Goal: Transaction & Acquisition: Purchase product/service

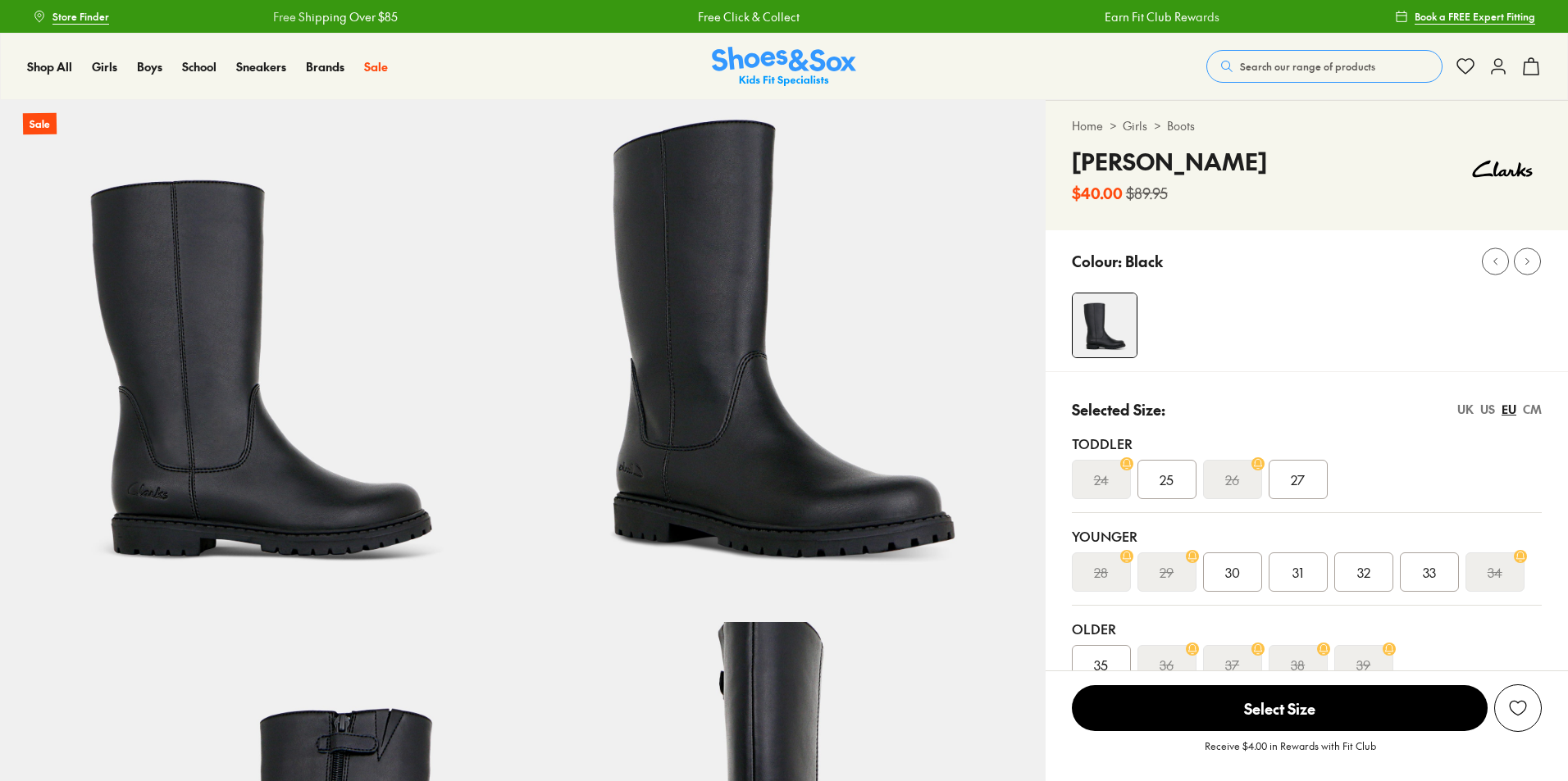
select select "*"
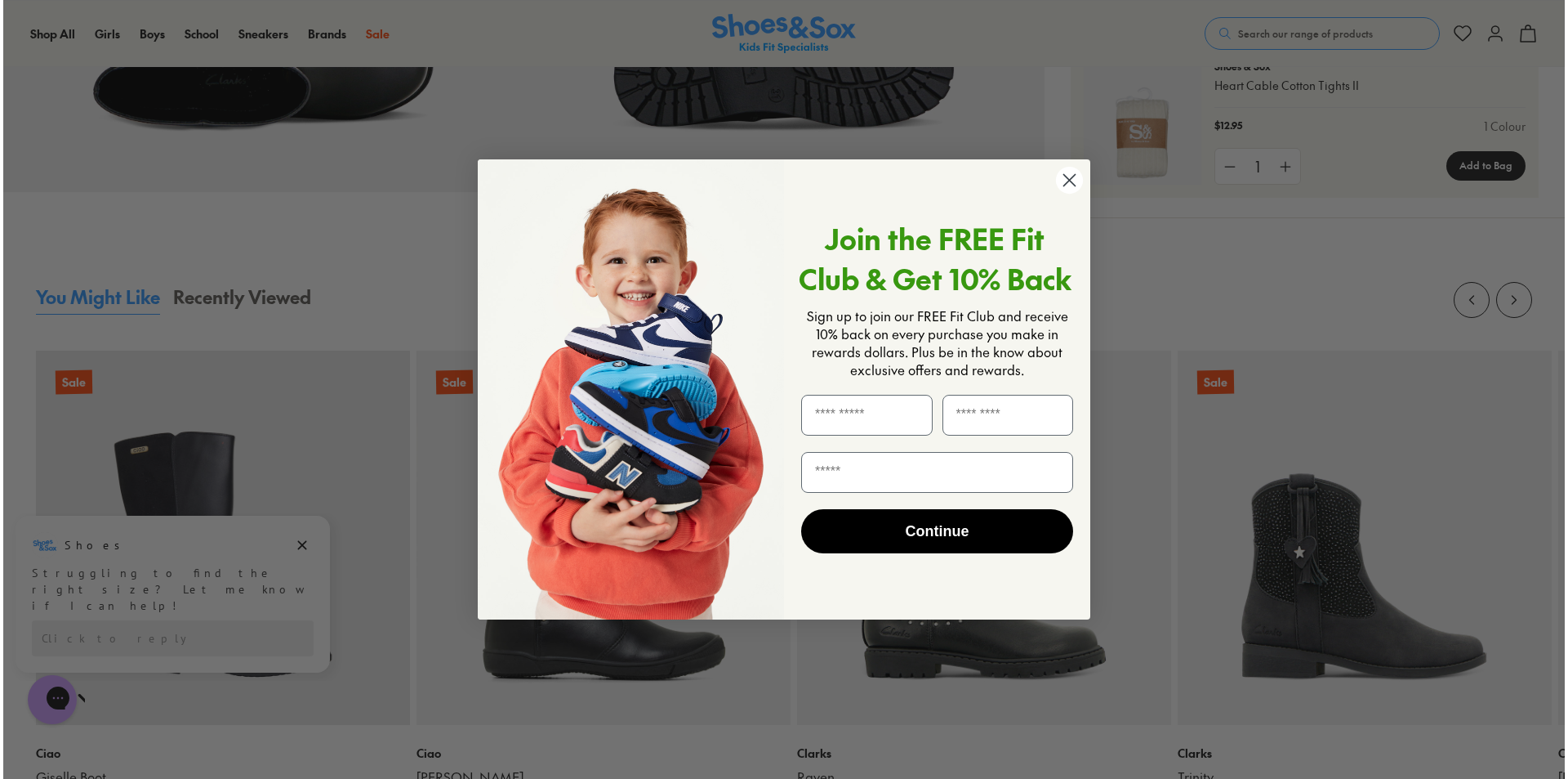
scroll to position [1148, 0]
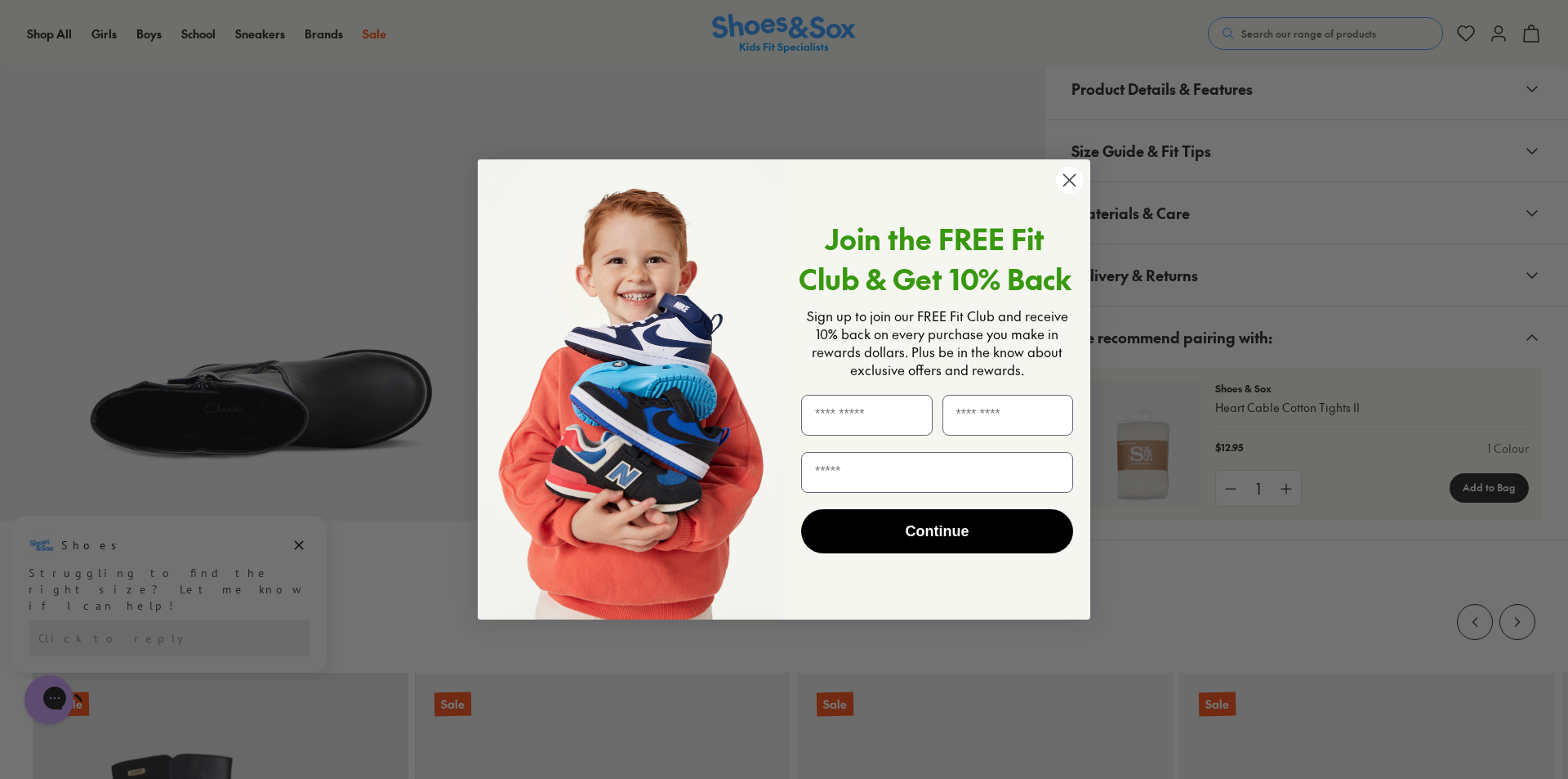
click at [1070, 189] on circle "Close dialog" at bounding box center [1070, 180] width 27 height 27
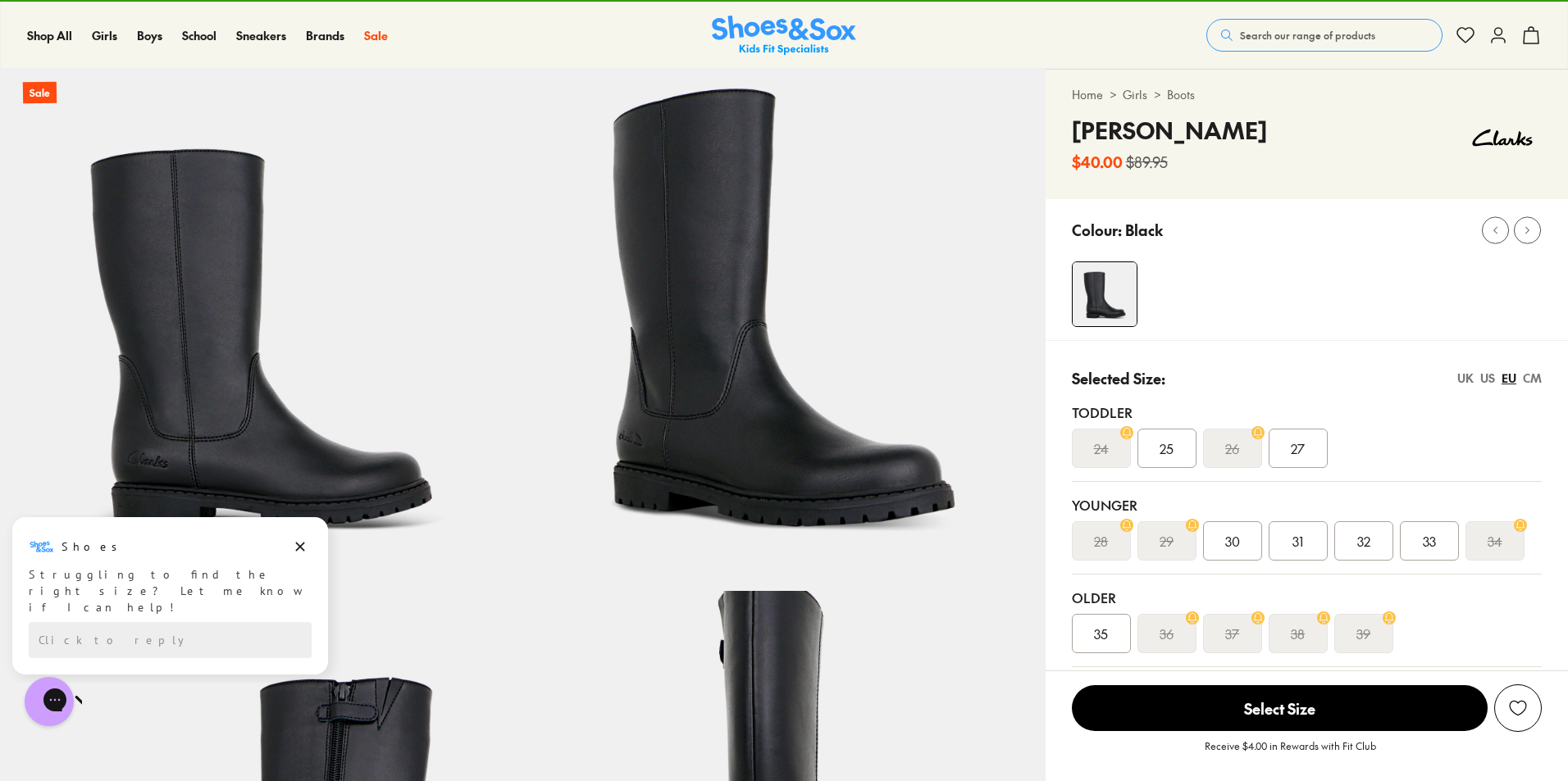
scroll to position [0, 0]
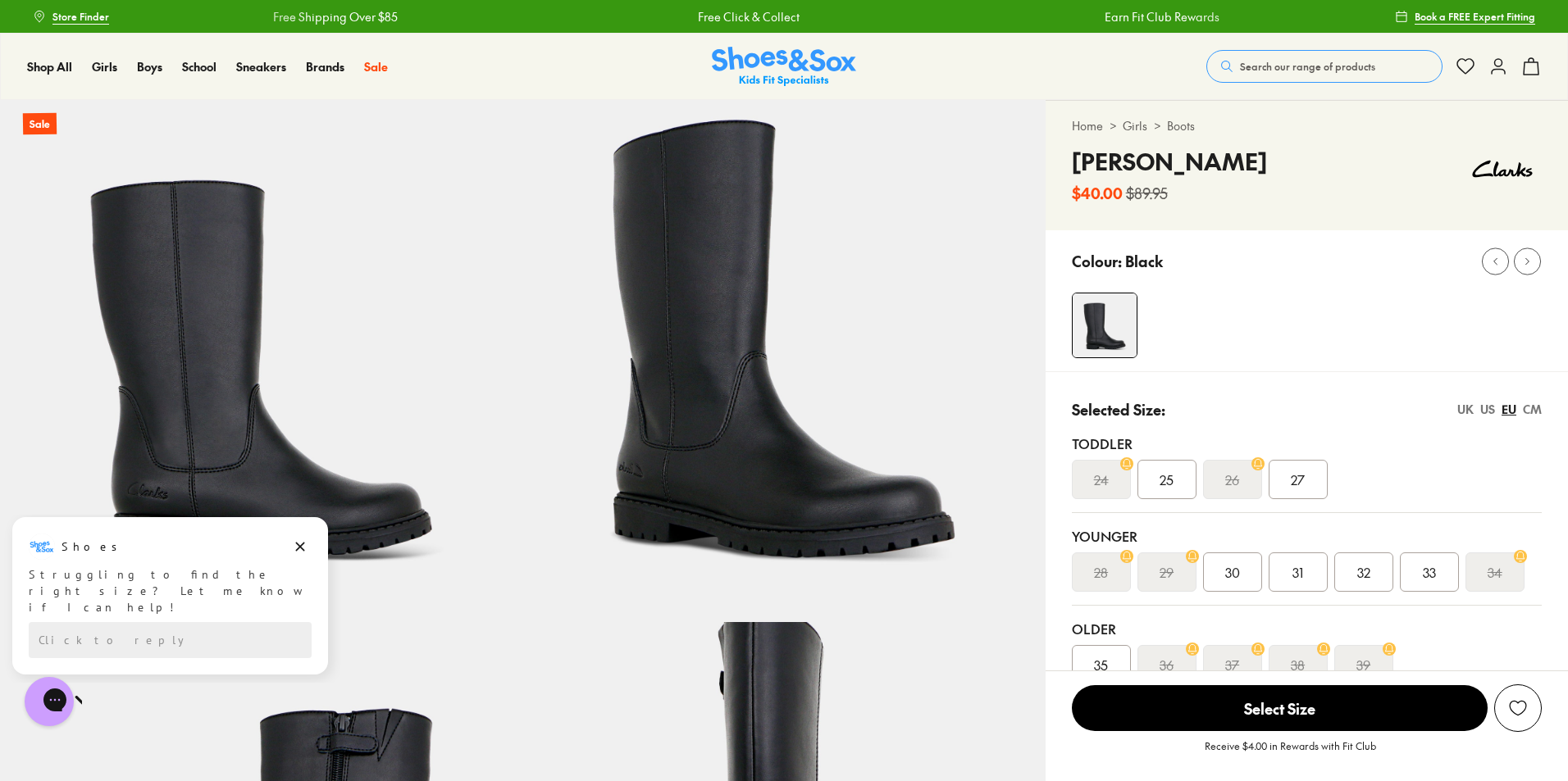
click at [1484, 407] on div "US" at bounding box center [1488, 409] width 15 height 17
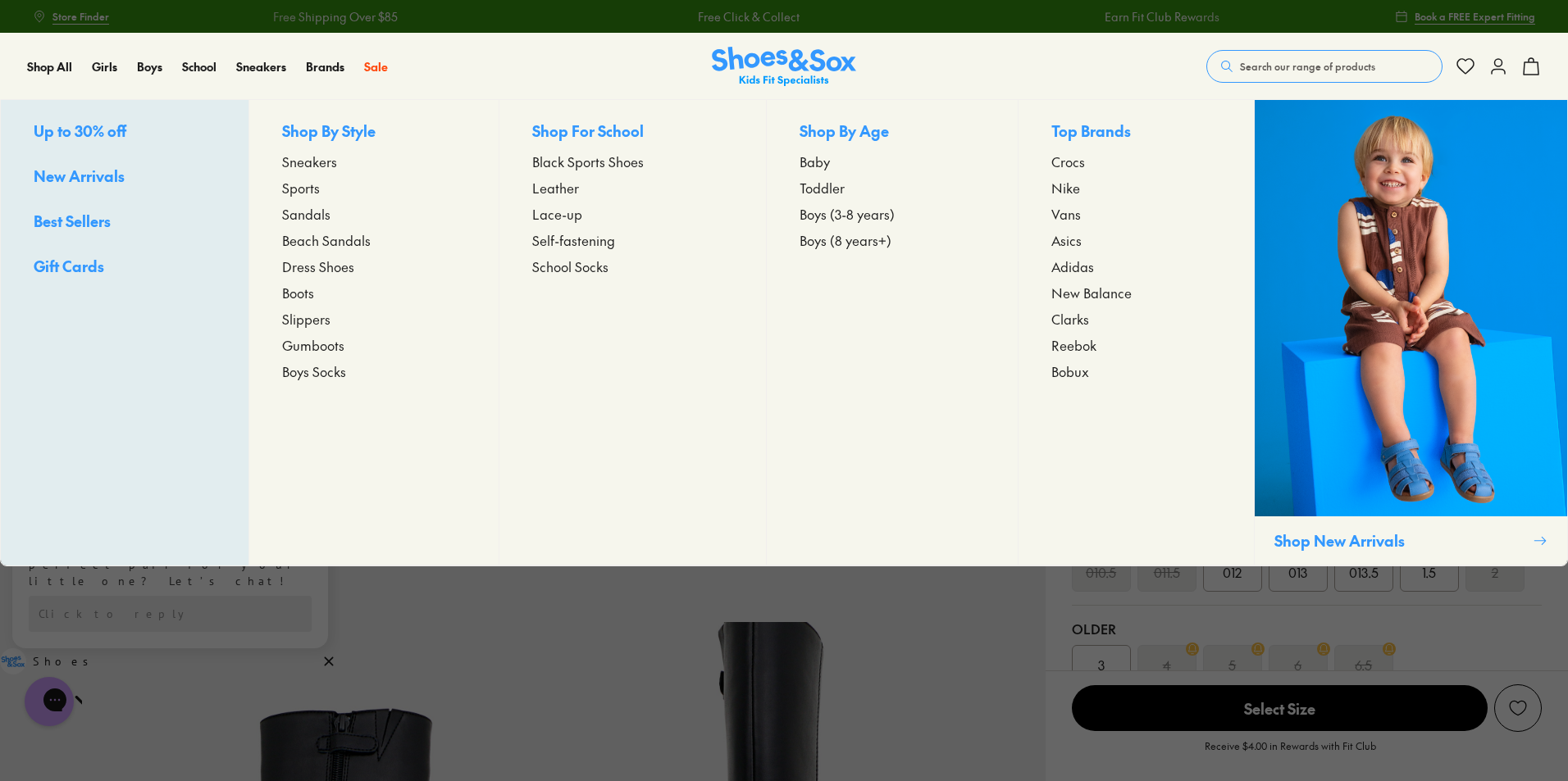
click at [316, 344] on span "Gumboots" at bounding box center [313, 344] width 62 height 19
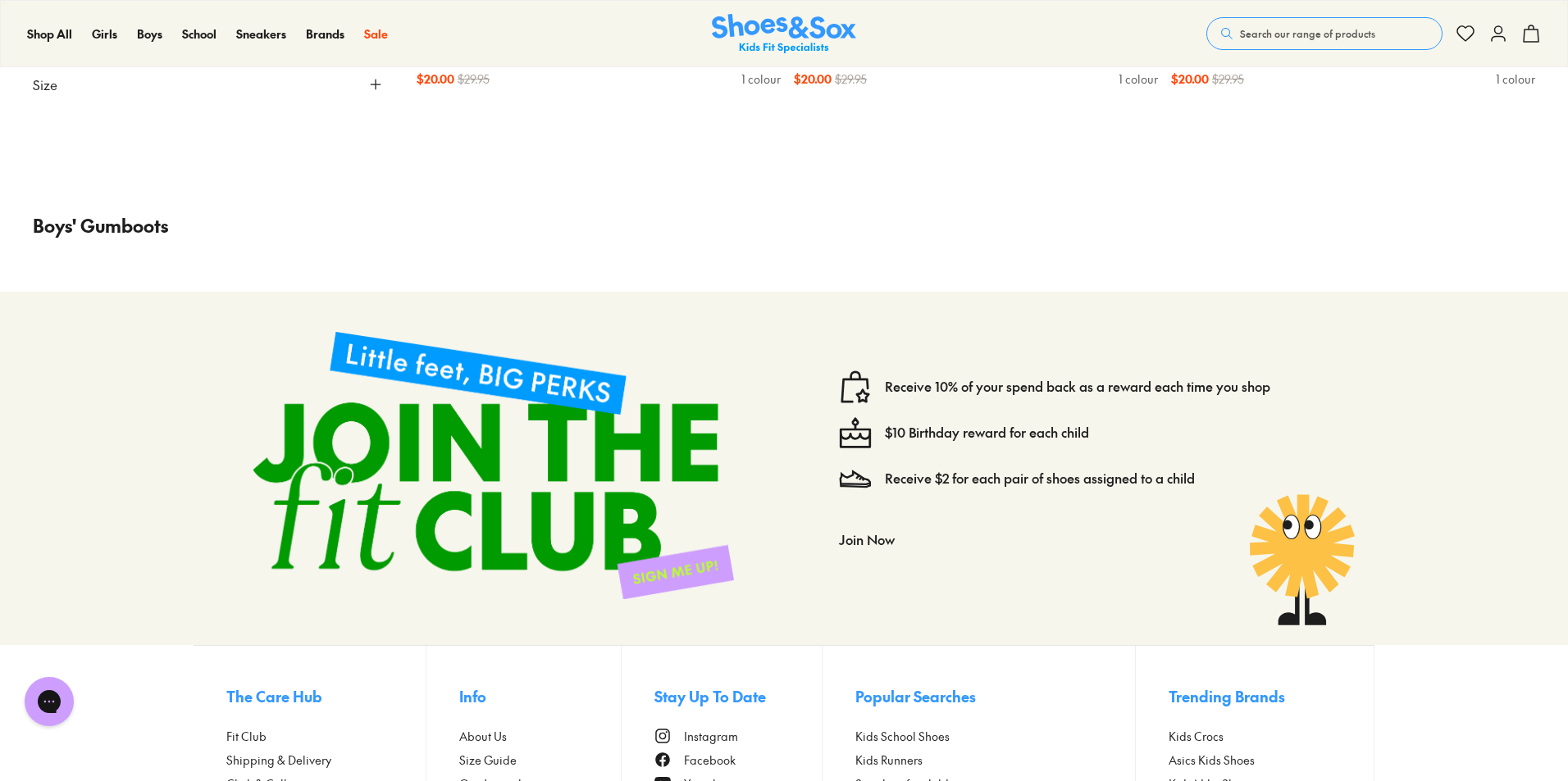
scroll to position [1884, 0]
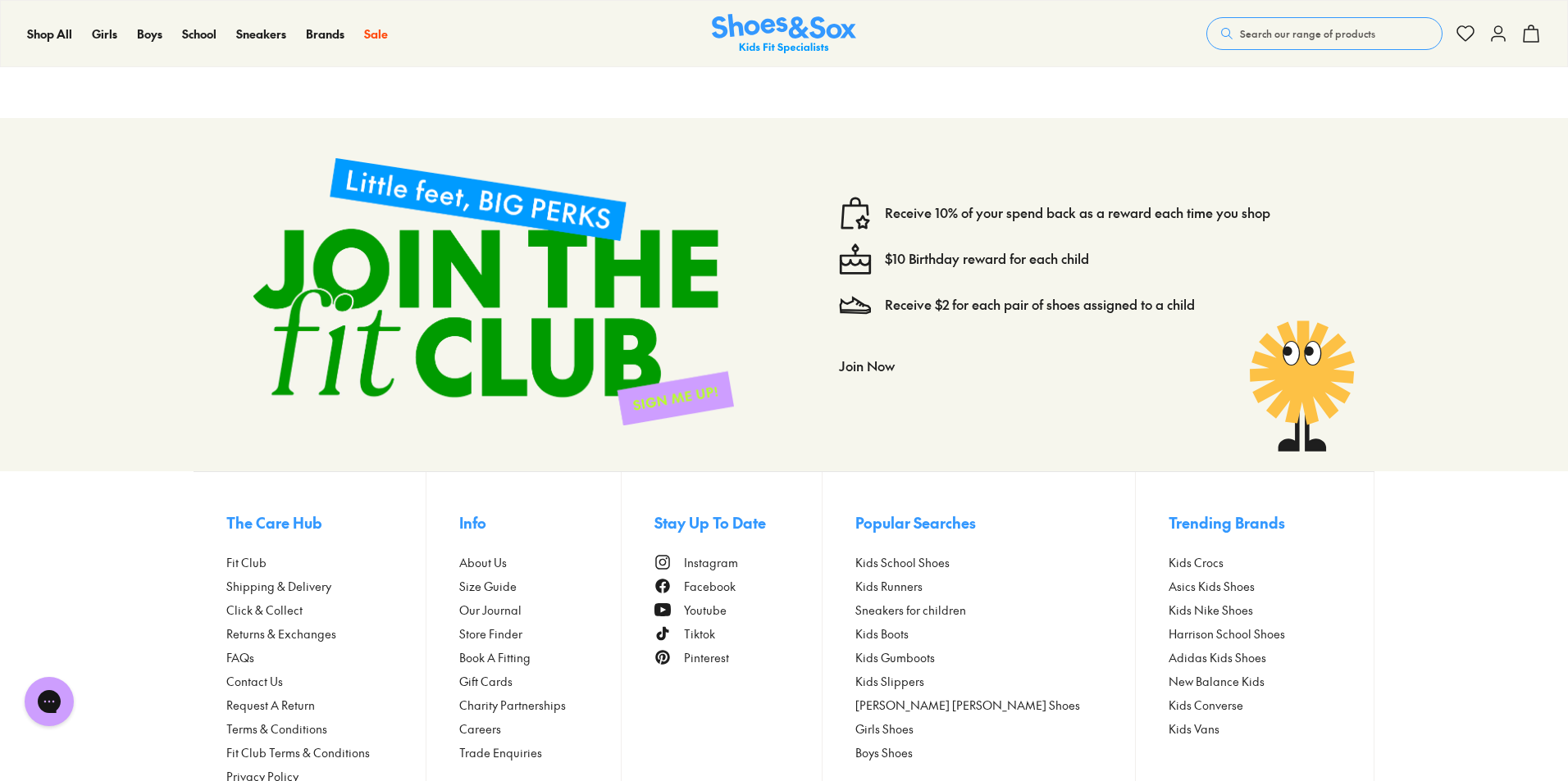
click at [1221, 682] on span "New Balance Kids" at bounding box center [1217, 681] width 96 height 17
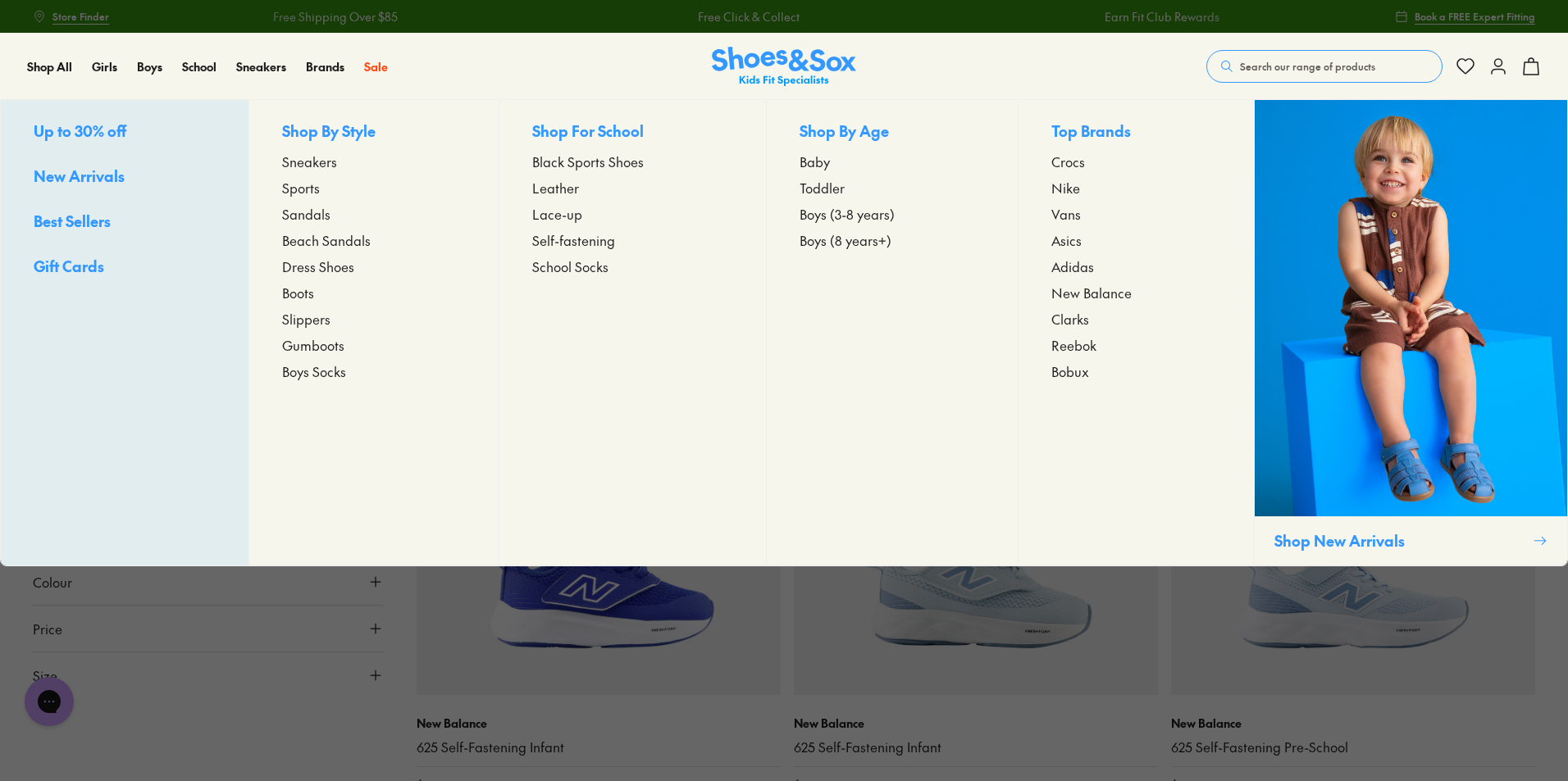
click at [831, 247] on span "Boys (8 years+)" at bounding box center [845, 240] width 92 height 19
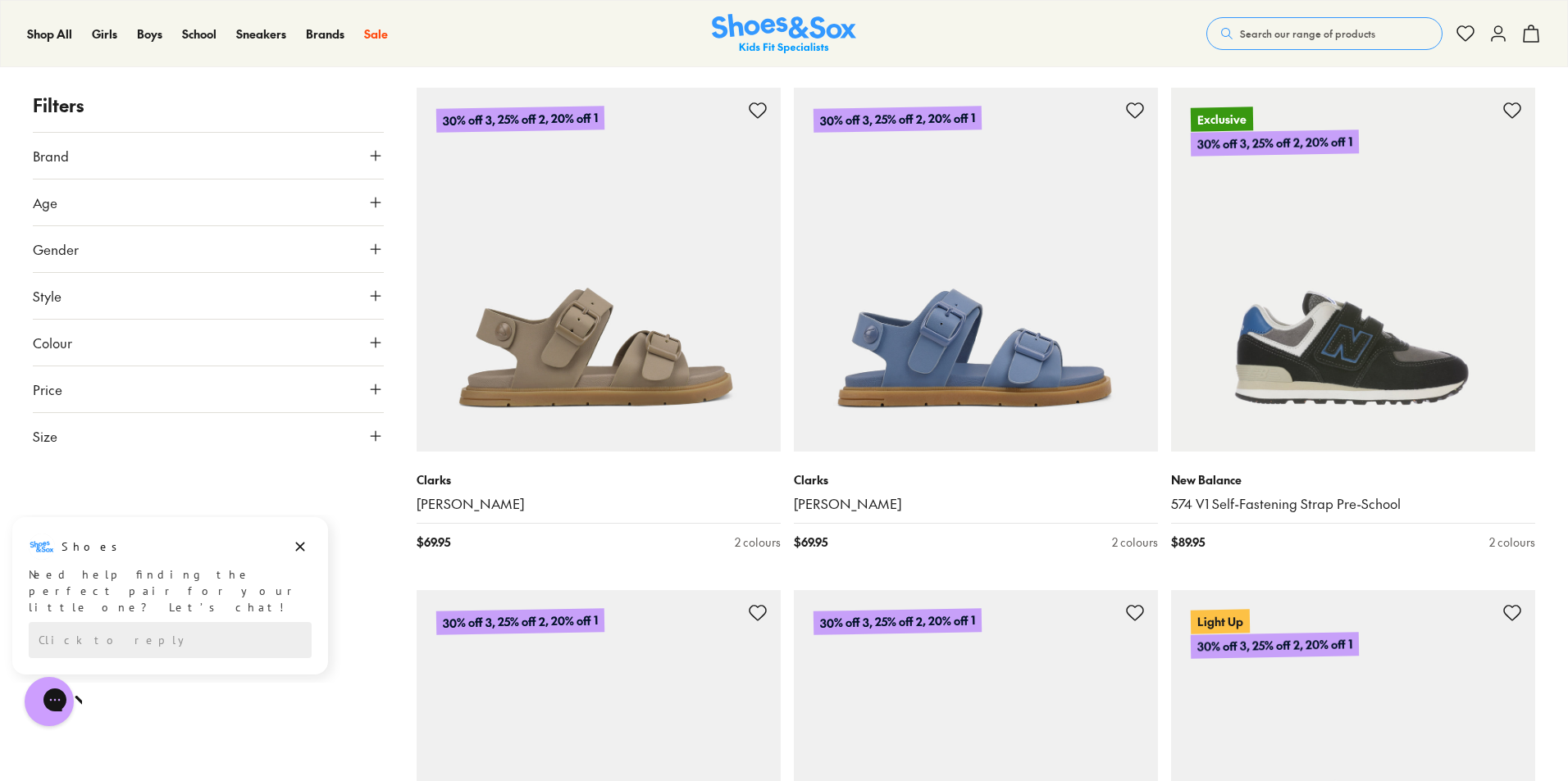
scroll to position [4589, 0]
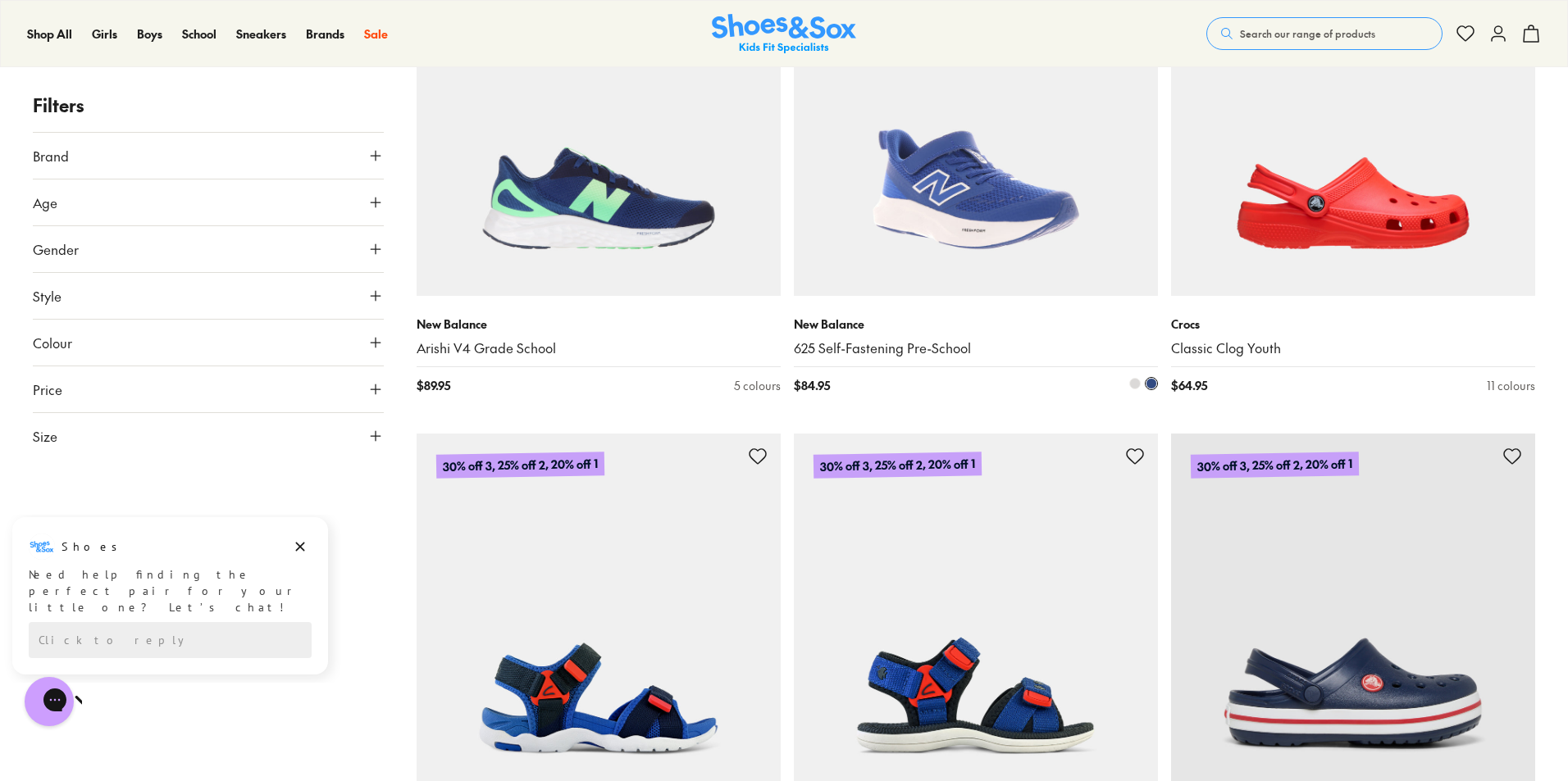
scroll to position [10161, 0]
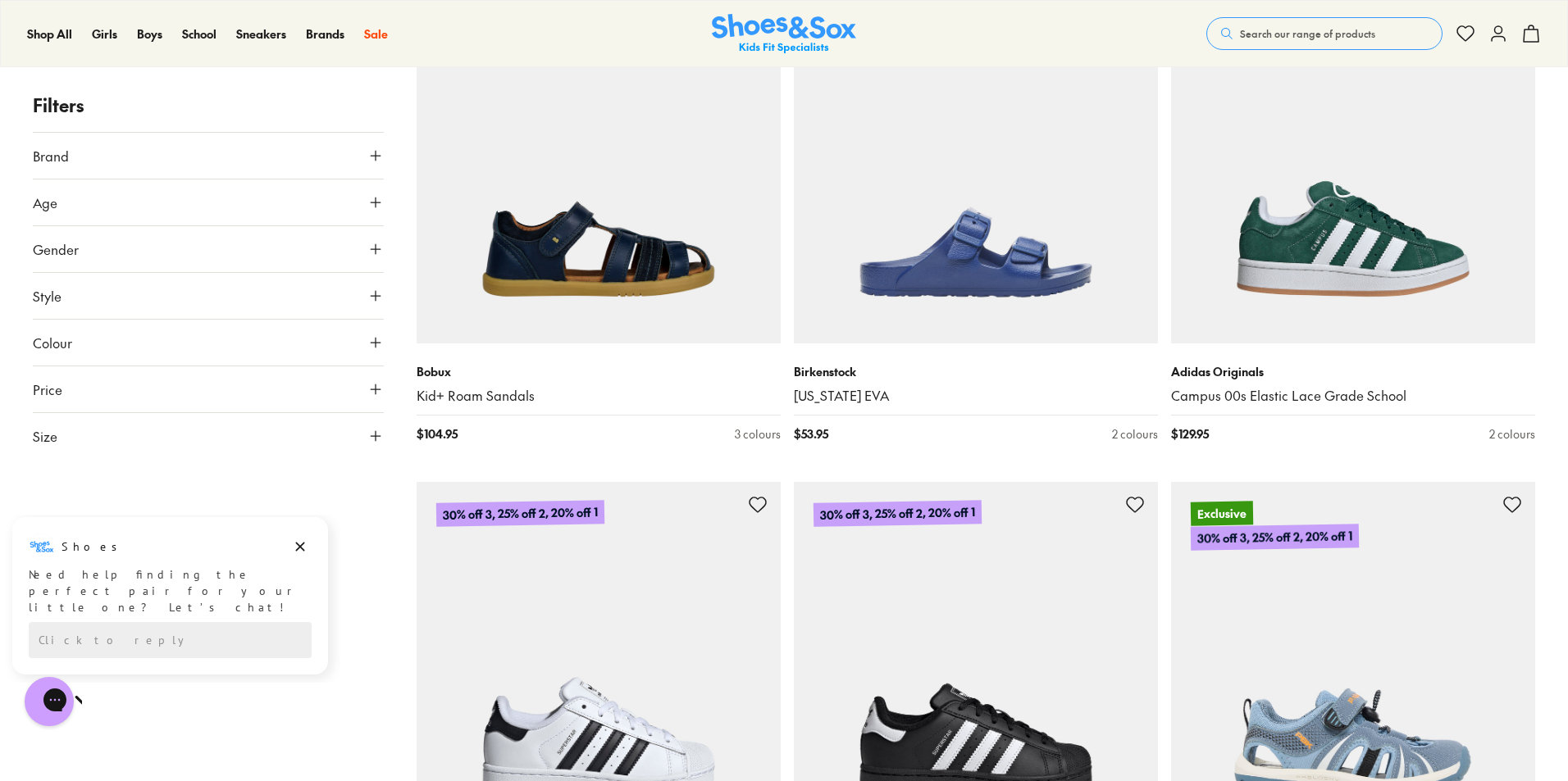
scroll to position [11309, 0]
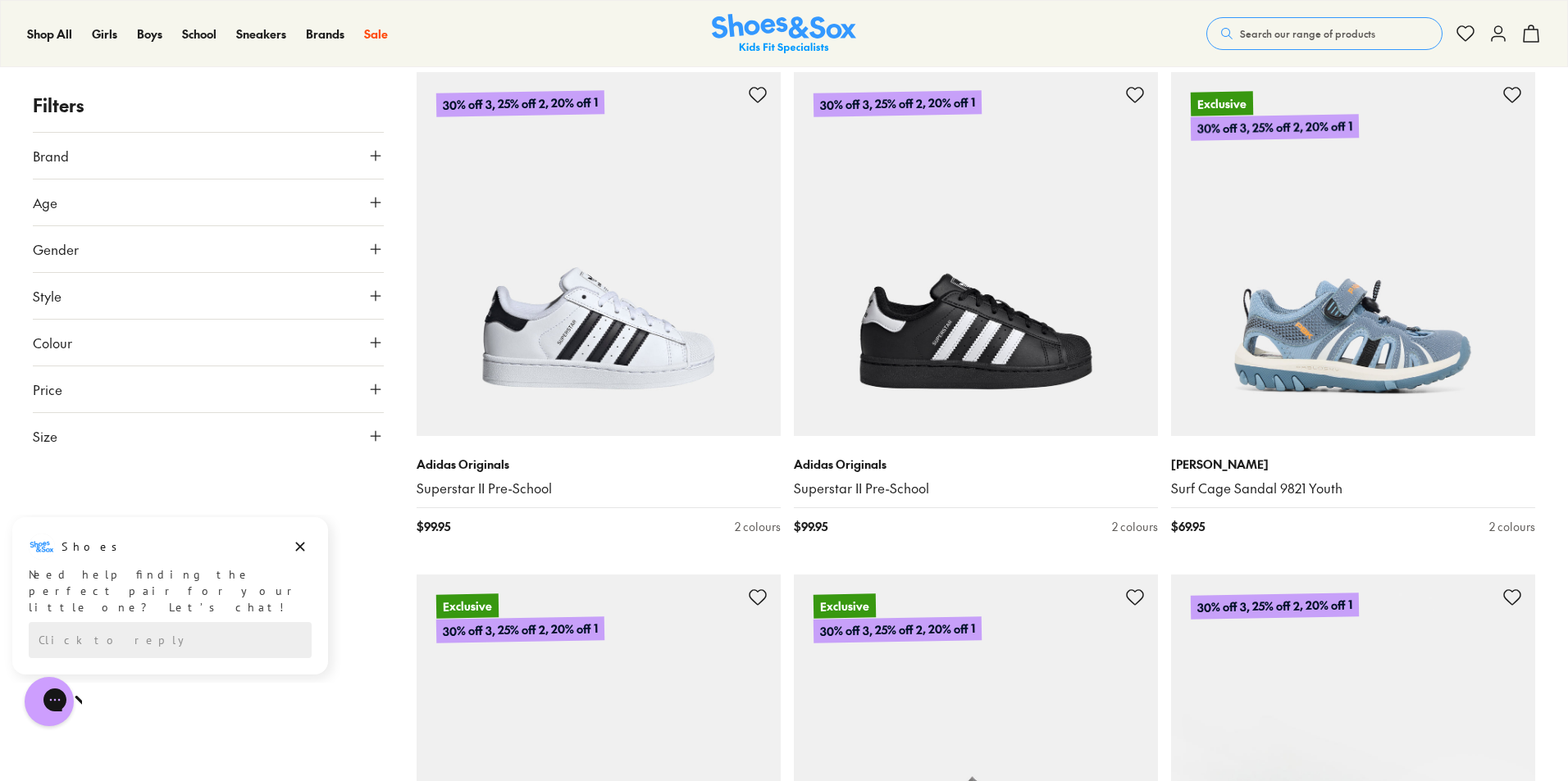
click at [370, 434] on icon at bounding box center [375, 435] width 16 height 16
click at [317, 485] on button "US" at bounding box center [323, 484] width 115 height 30
click at [232, 688] on button "08" at bounding box center [236, 693] width 52 height 40
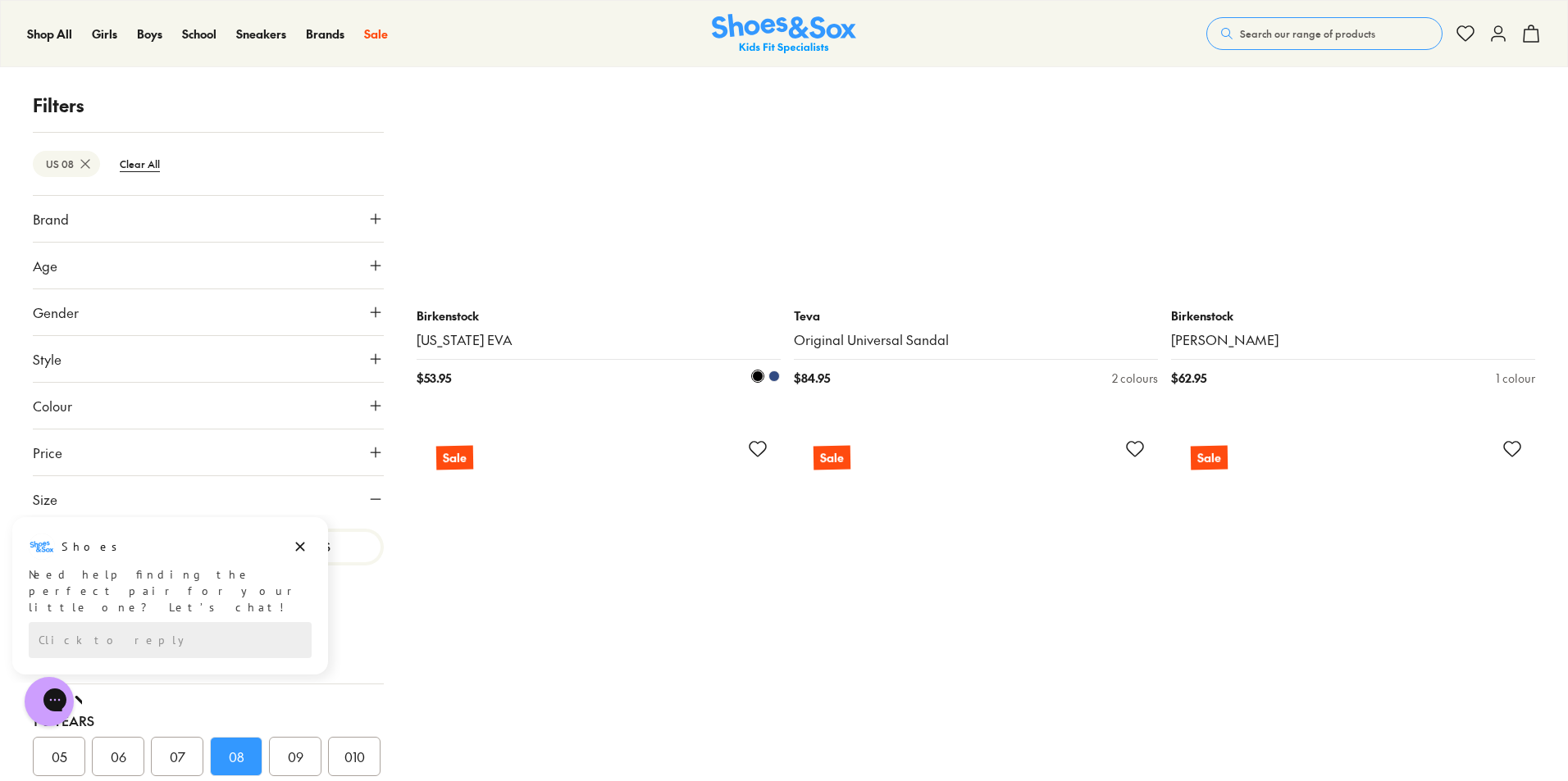
scroll to position [4752, 0]
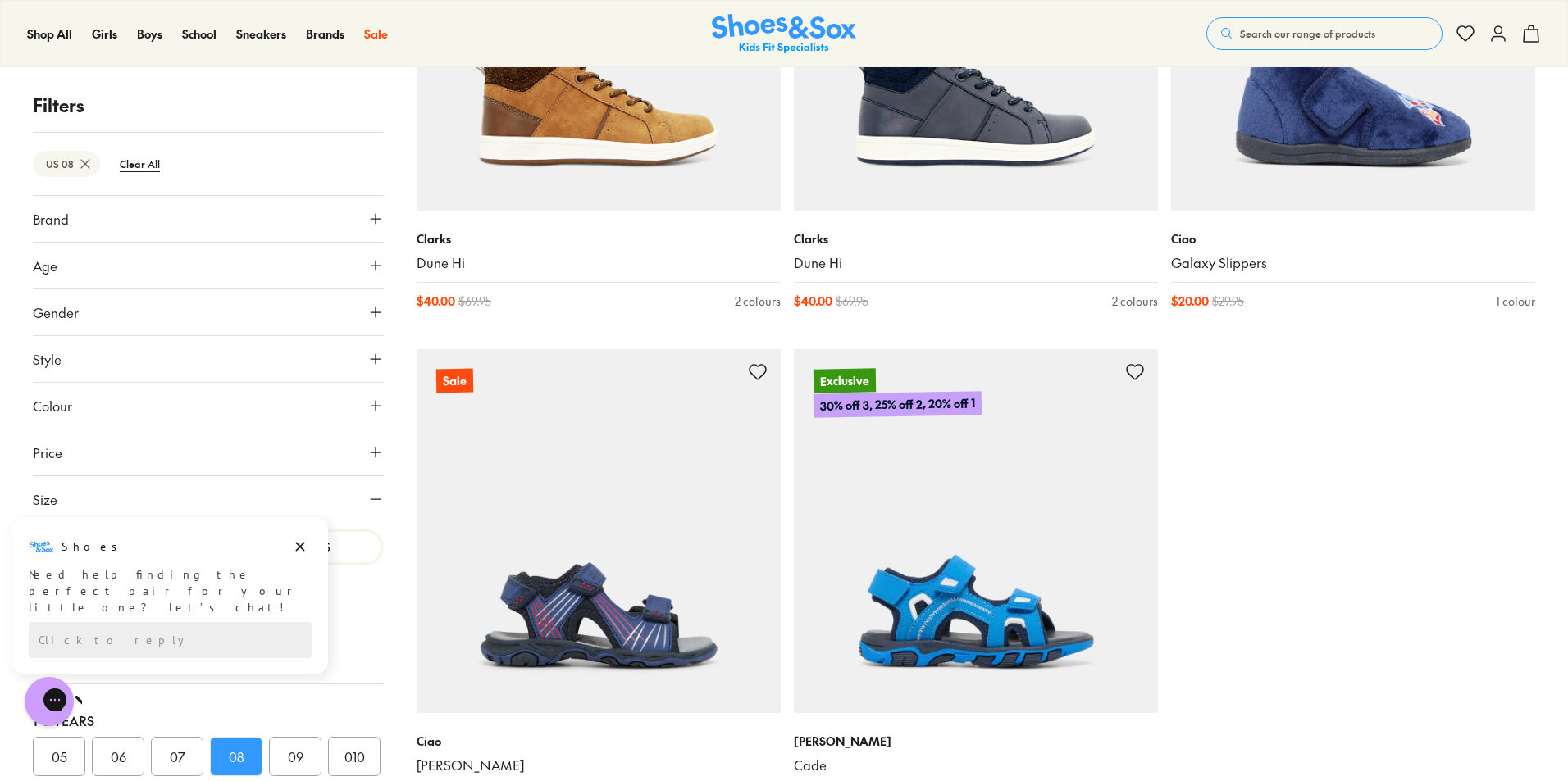
scroll to position [5162, 0]
